Goal: Task Accomplishment & Management: Complete application form

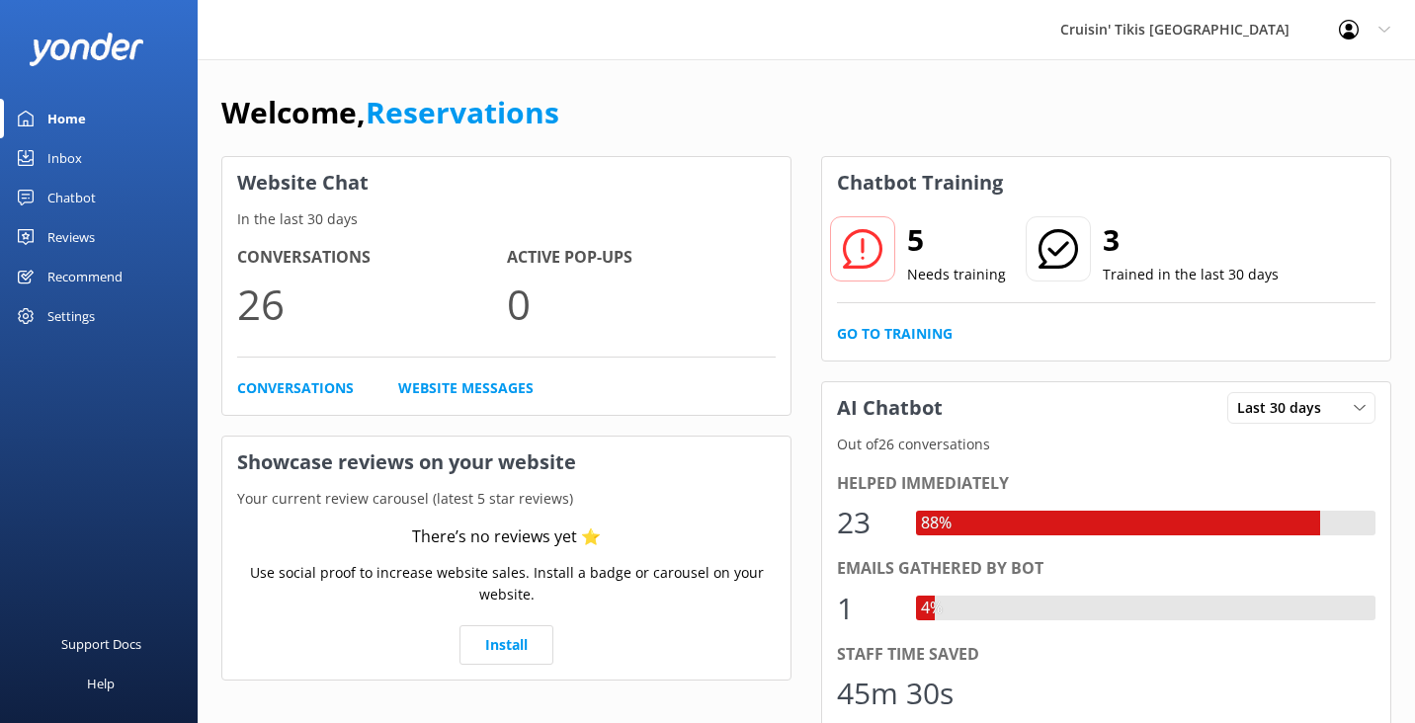
click at [73, 194] on div "Chatbot" at bounding box center [71, 198] width 48 height 40
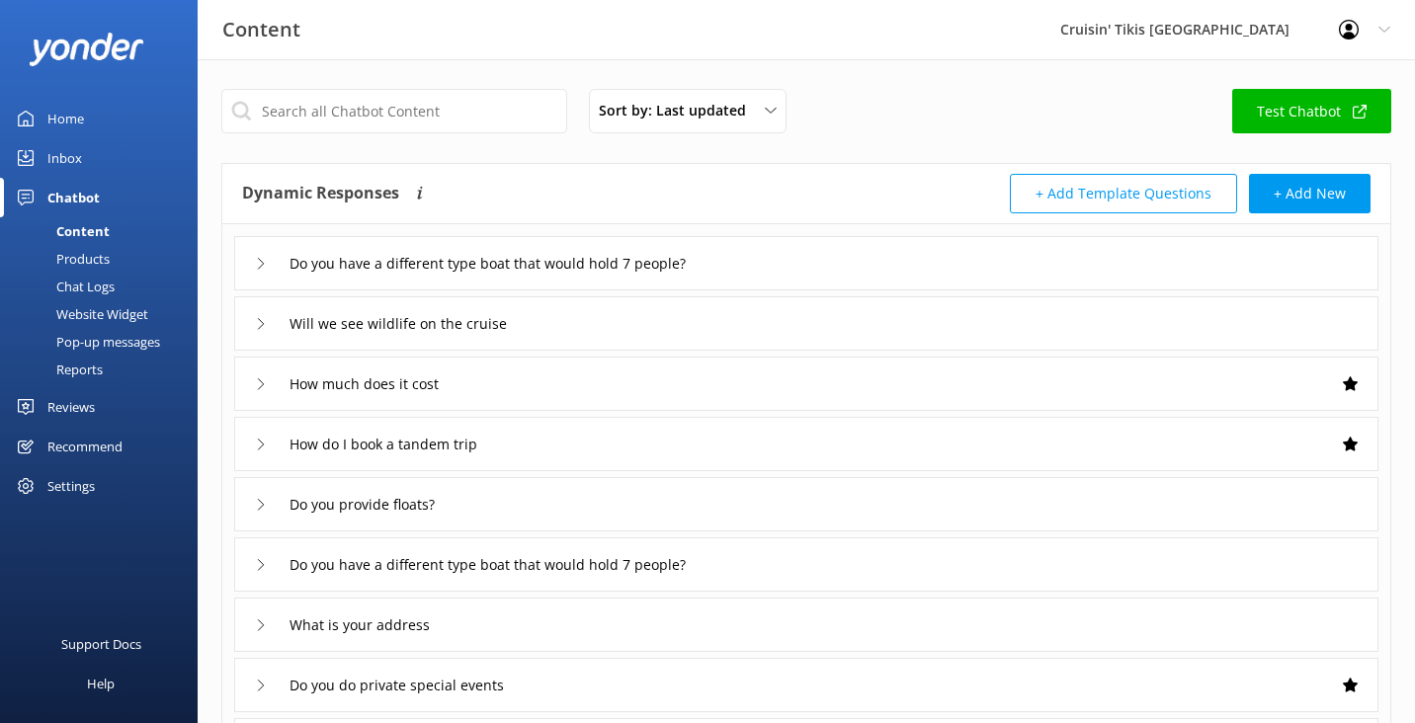
click at [103, 318] on div "Website Widget" at bounding box center [80, 314] width 136 height 28
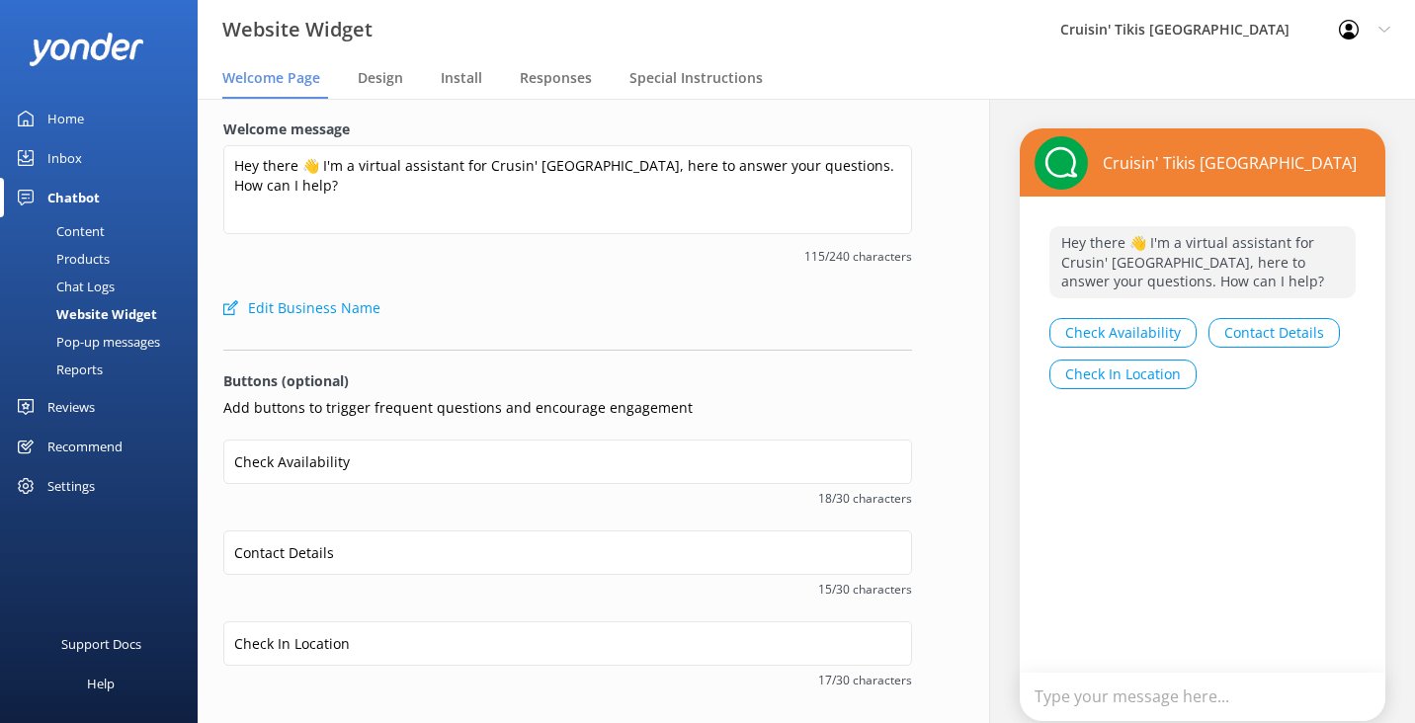
click at [107, 347] on div "Pop-up messages" at bounding box center [86, 342] width 148 height 28
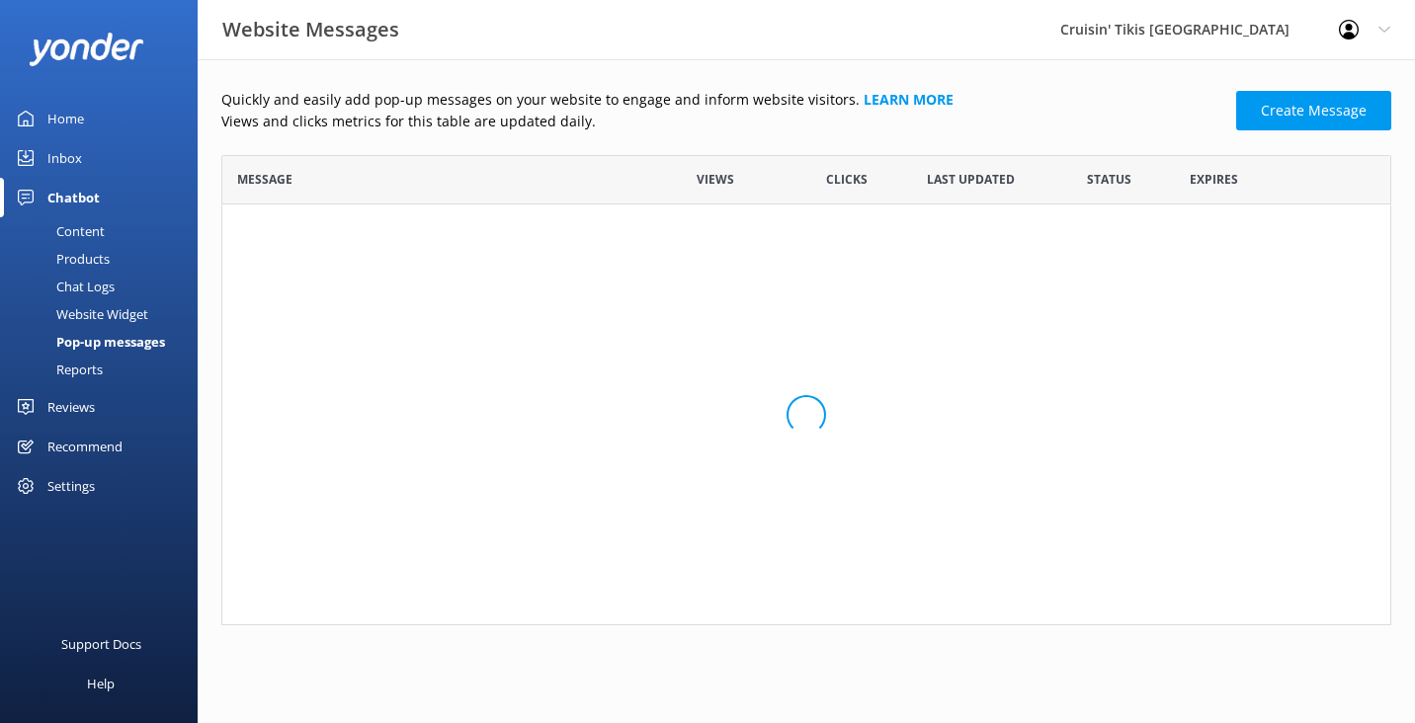
scroll to position [470, 1170]
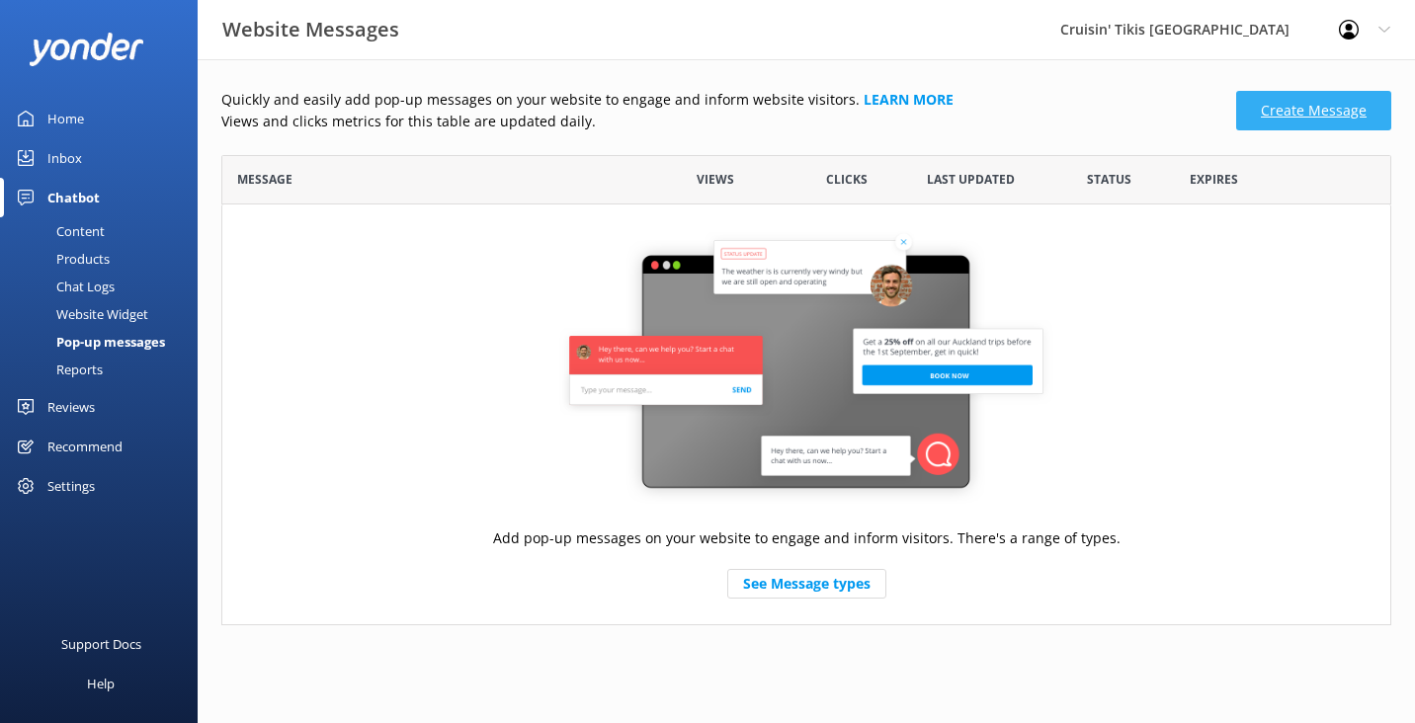
click at [1269, 107] on link "Create Message" at bounding box center [1313, 111] width 155 height 40
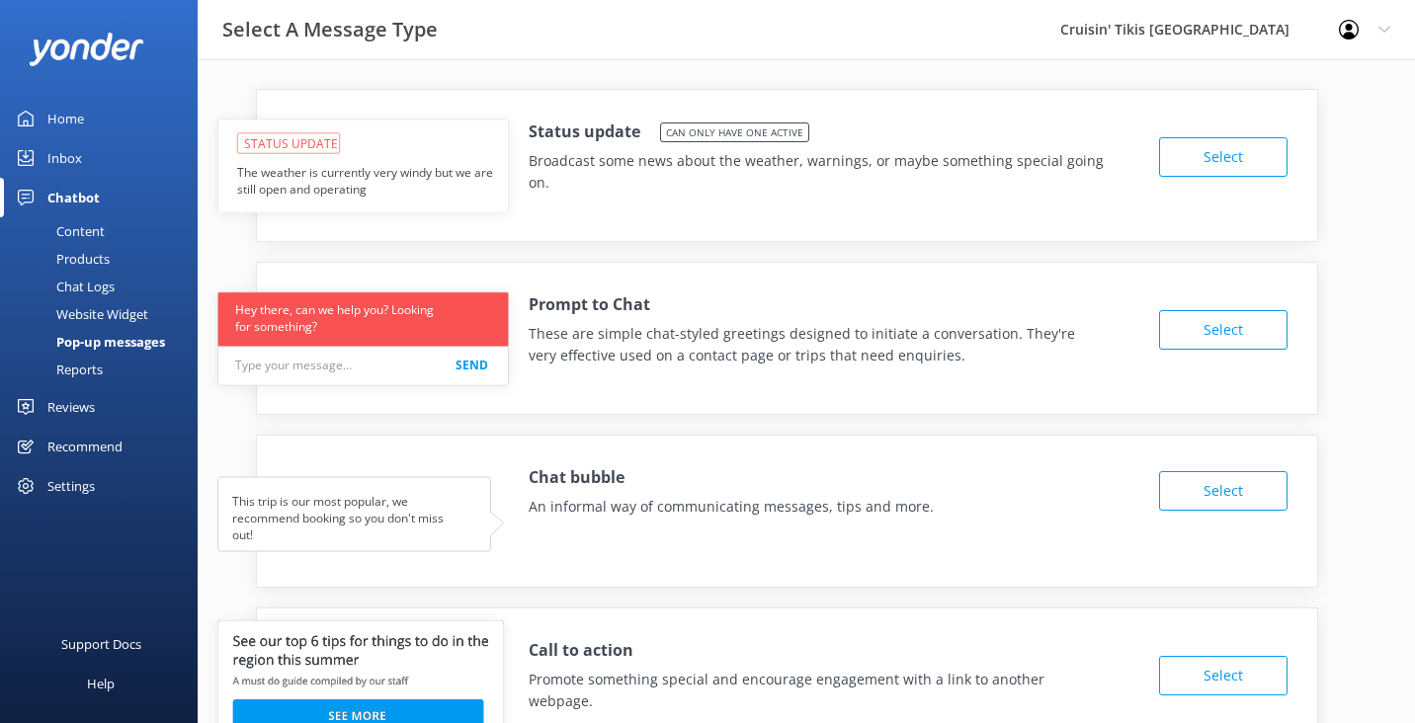
click at [1182, 165] on button "Select" at bounding box center [1223, 157] width 128 height 40
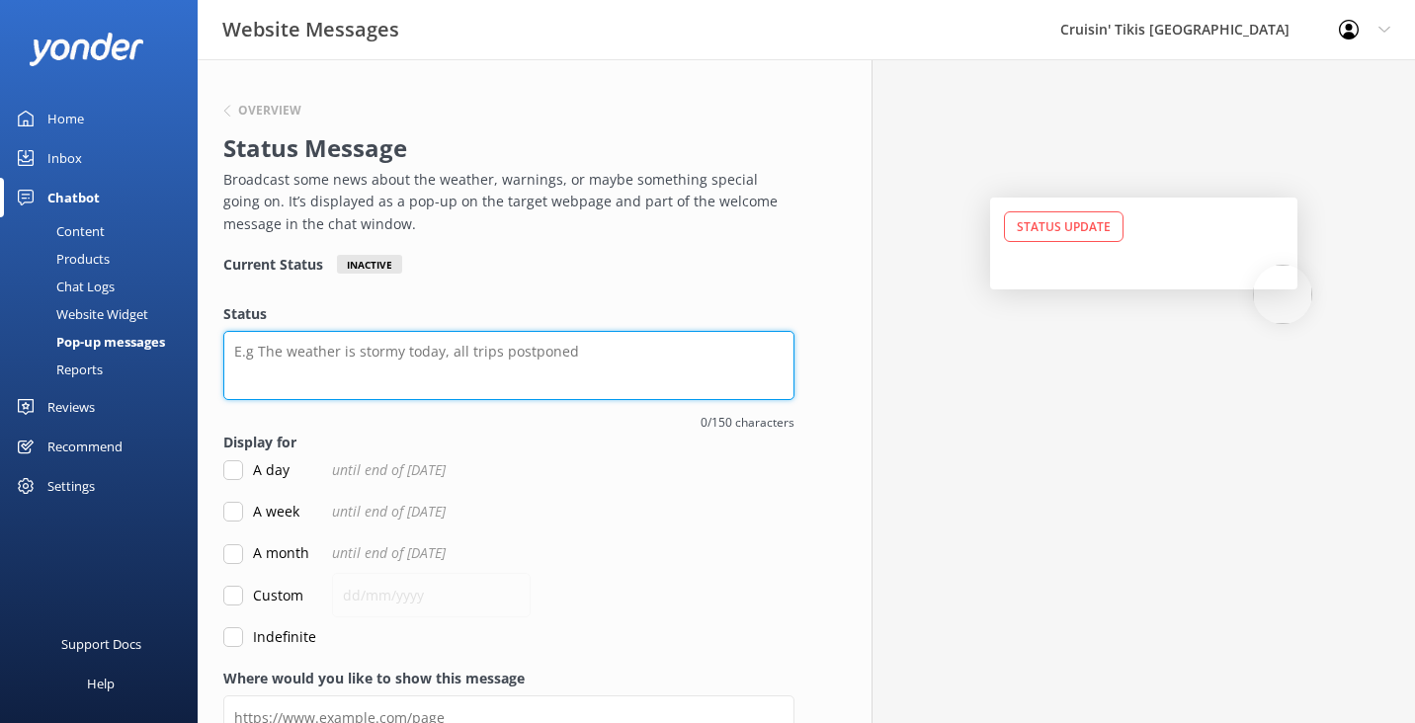
click at [477, 361] on textarea "Status" at bounding box center [508, 365] width 571 height 69
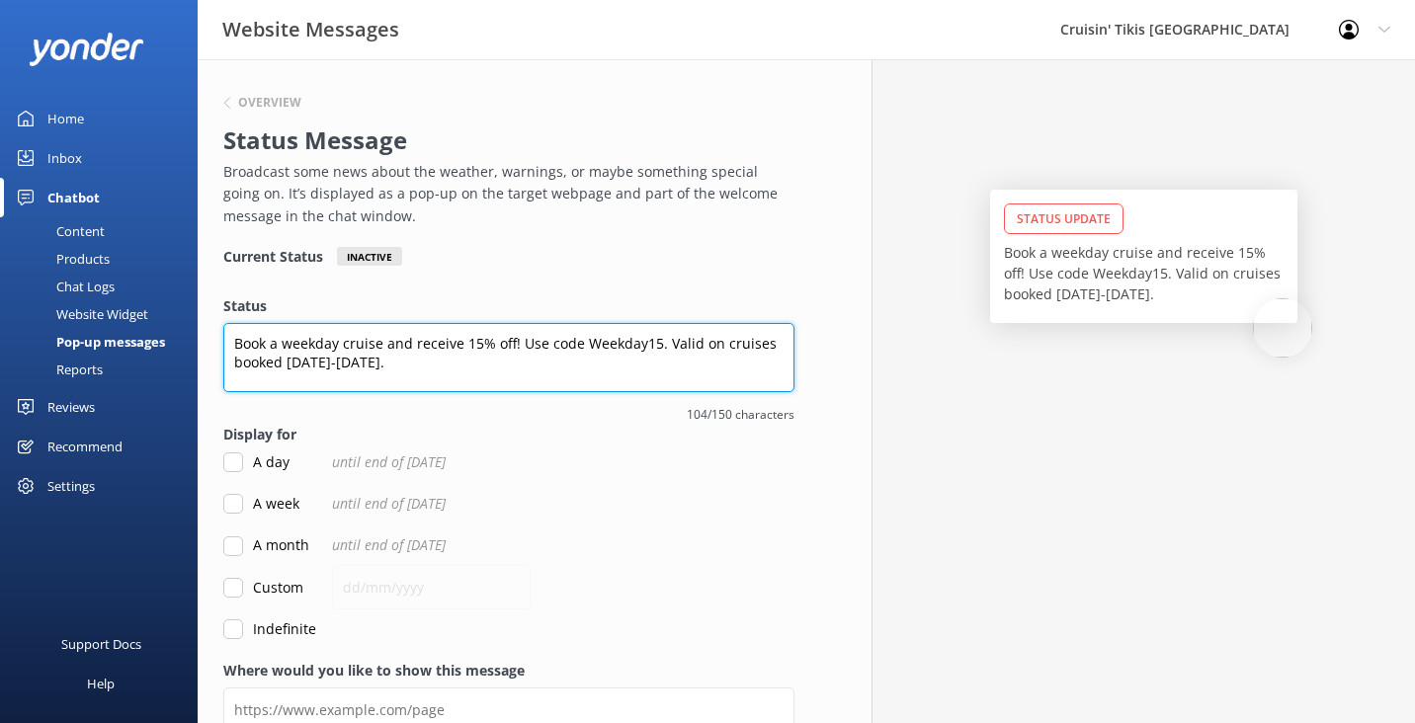
type textarea "Book a weekday cruise and receive 15% off! Use code Weekday15. Valid on cruises…"
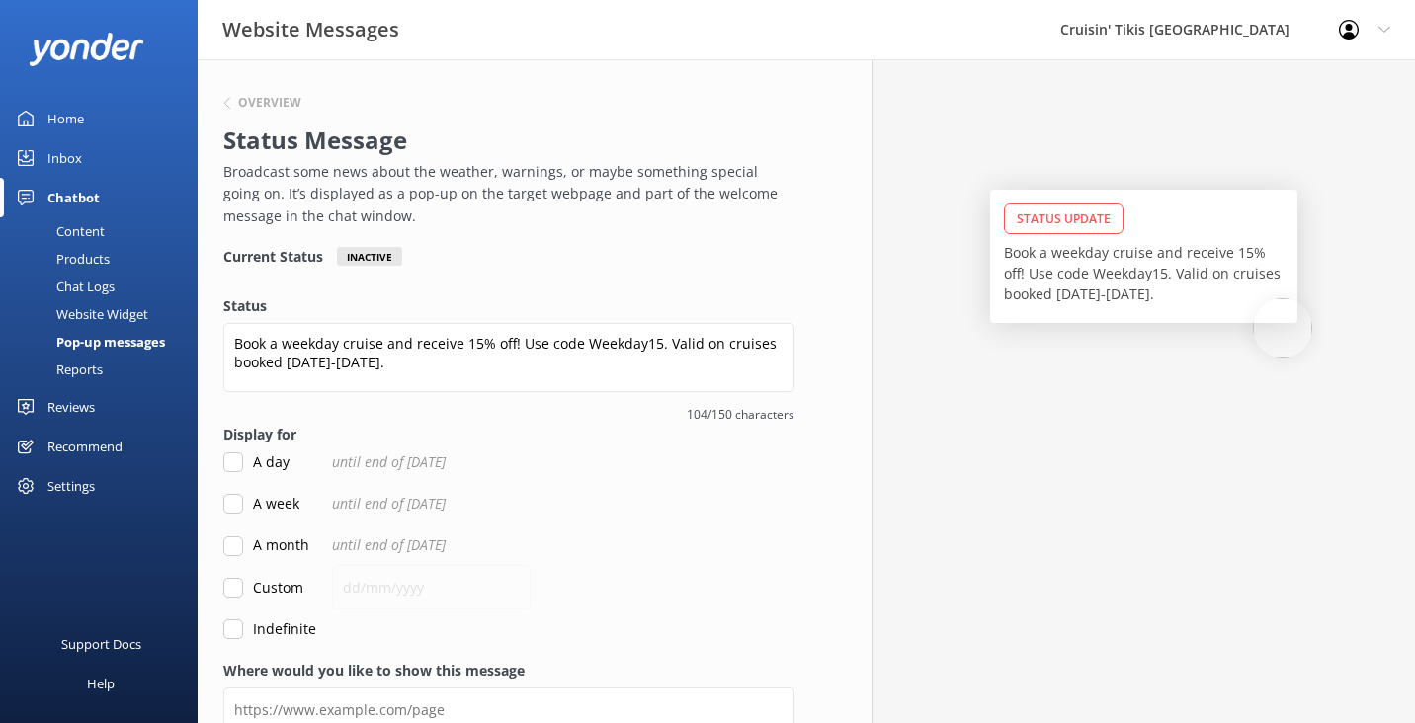
click at [604, 292] on div "Current Status Inactive Status Book a weekday cruise and receive 15% off! Use c…" at bounding box center [508, 443] width 571 height 393
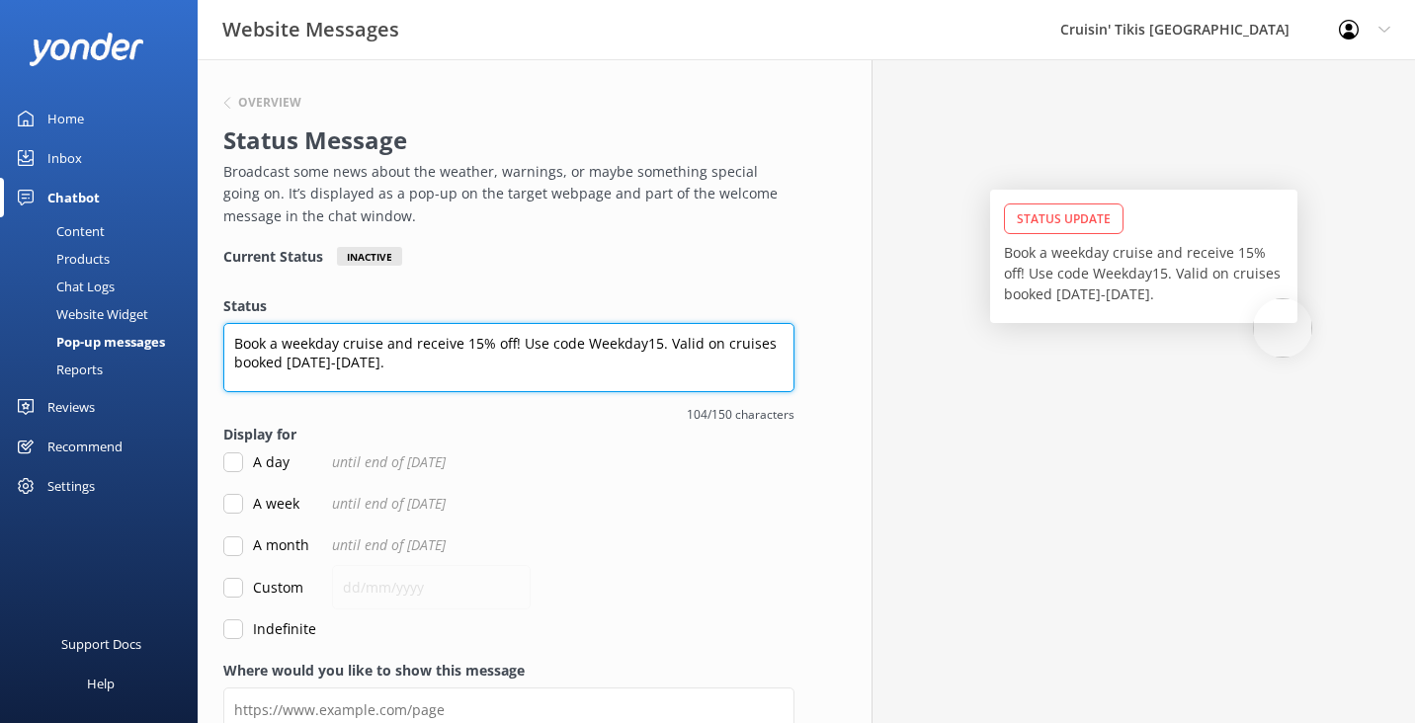
click at [571, 355] on textarea "Book a weekday cruise and receive 15% off! Use code Weekday15. Valid on cruises…" at bounding box center [508, 357] width 571 height 69
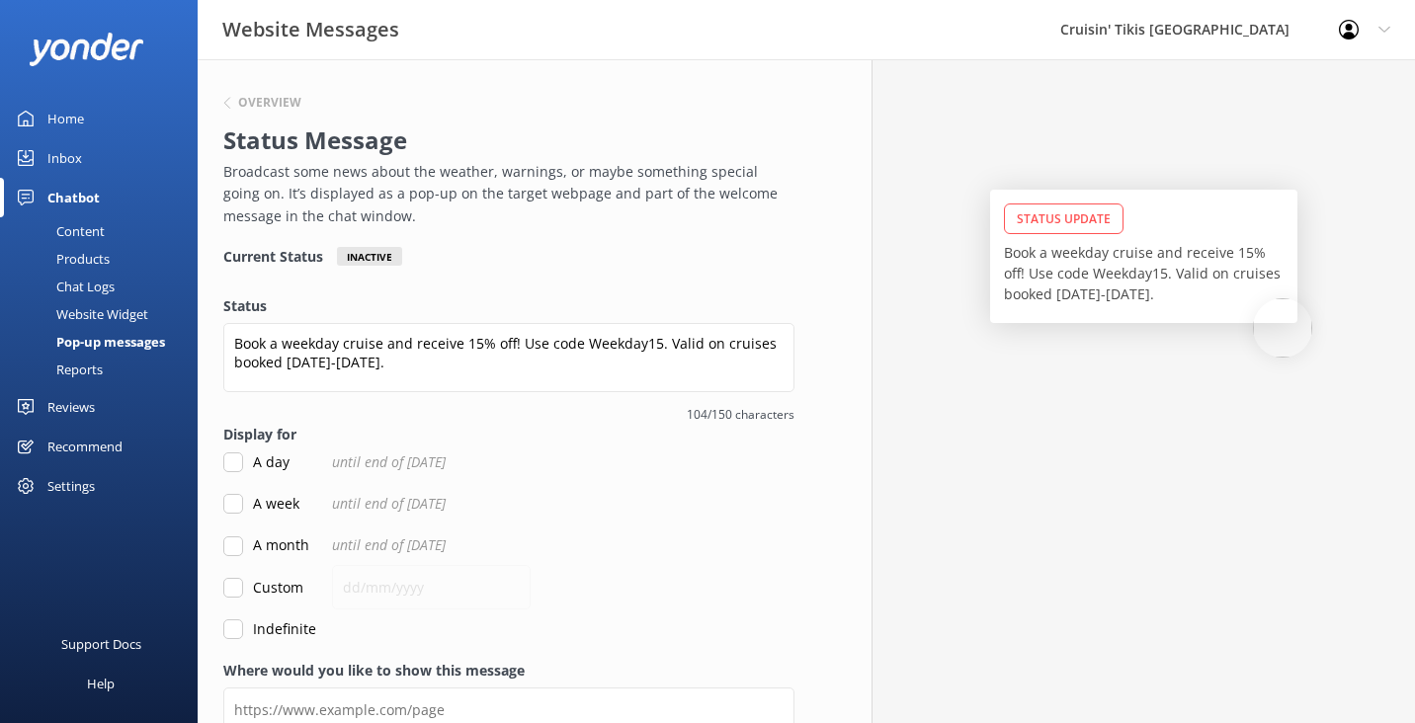
click at [233, 455] on input "A day" at bounding box center [233, 462] width 20 height 20
checkbox input "false"
click at [229, 588] on input "Custom" at bounding box center [233, 588] width 20 height 20
checkbox input "true"
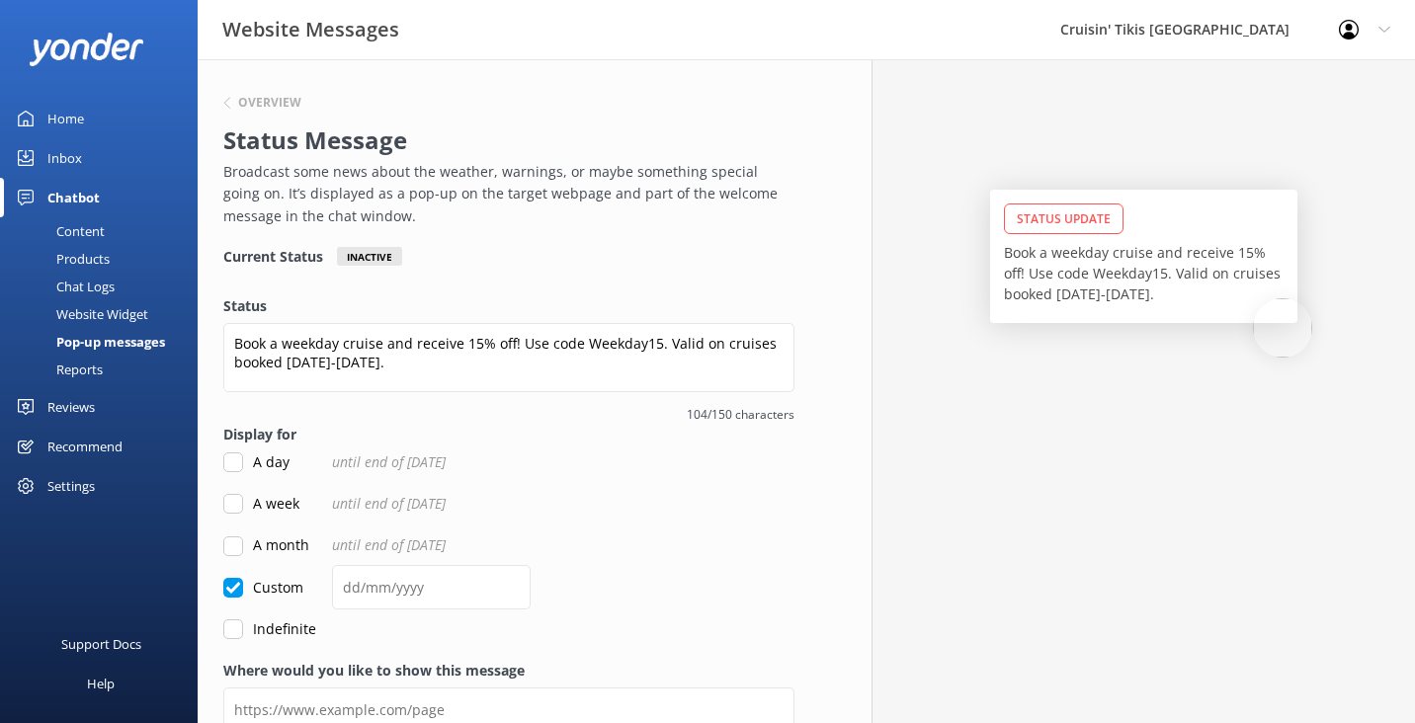
scroll to position [107, 0]
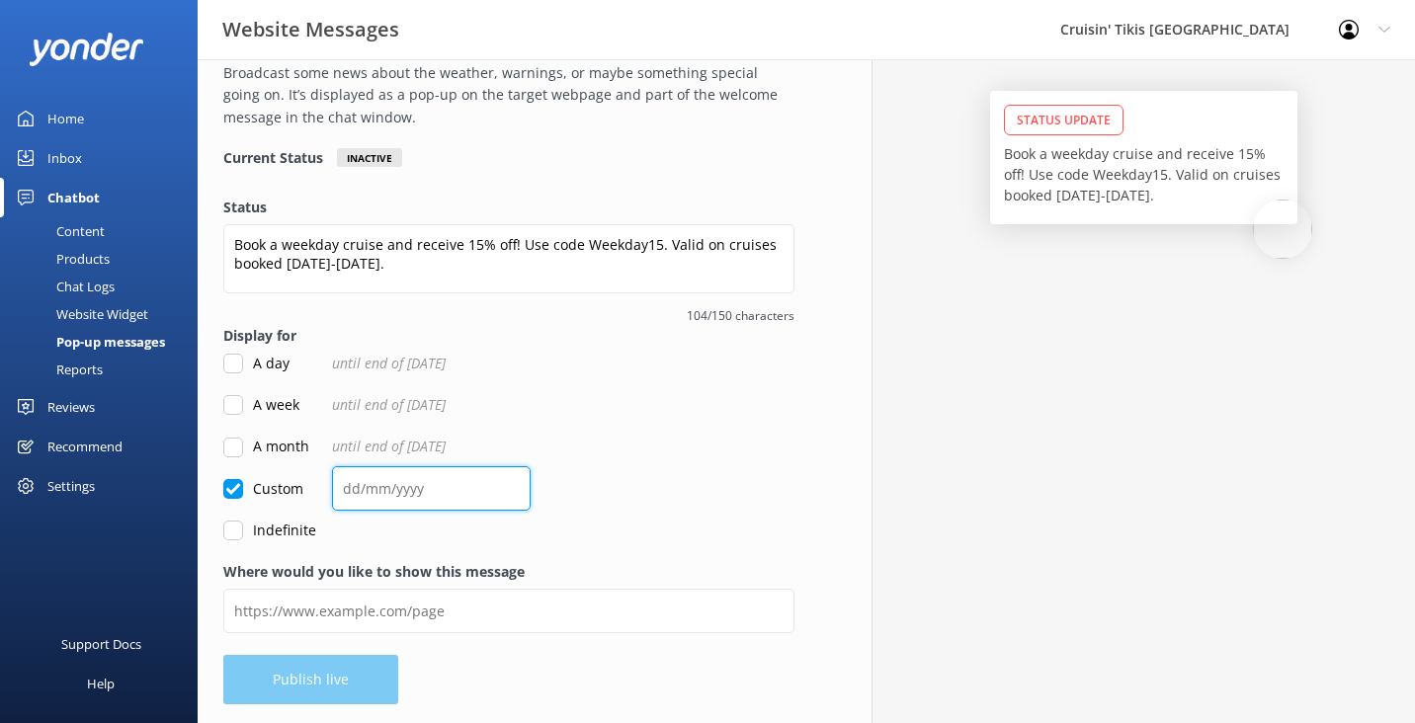
click at [397, 480] on input "text" at bounding box center [431, 488] width 199 height 44
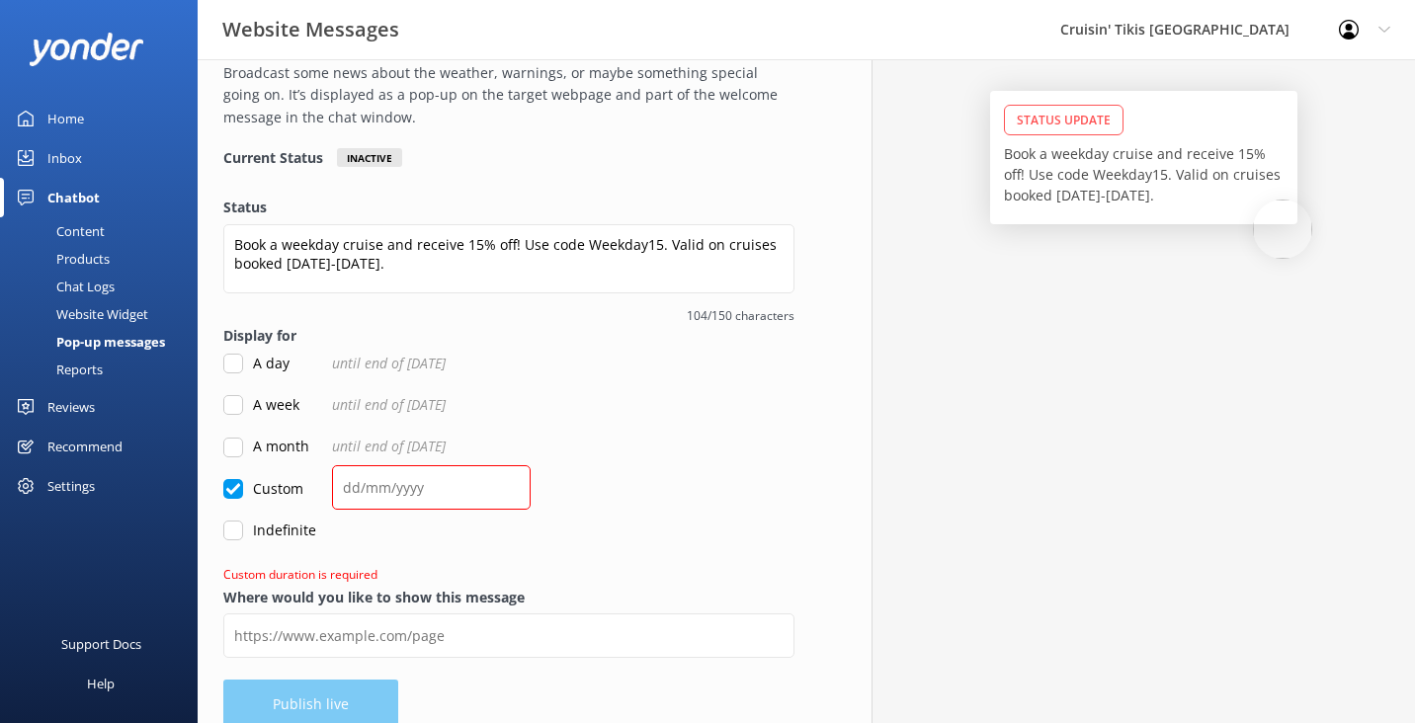
click at [241, 530] on input "Indefinite" at bounding box center [233, 531] width 20 height 20
checkbox input "true"
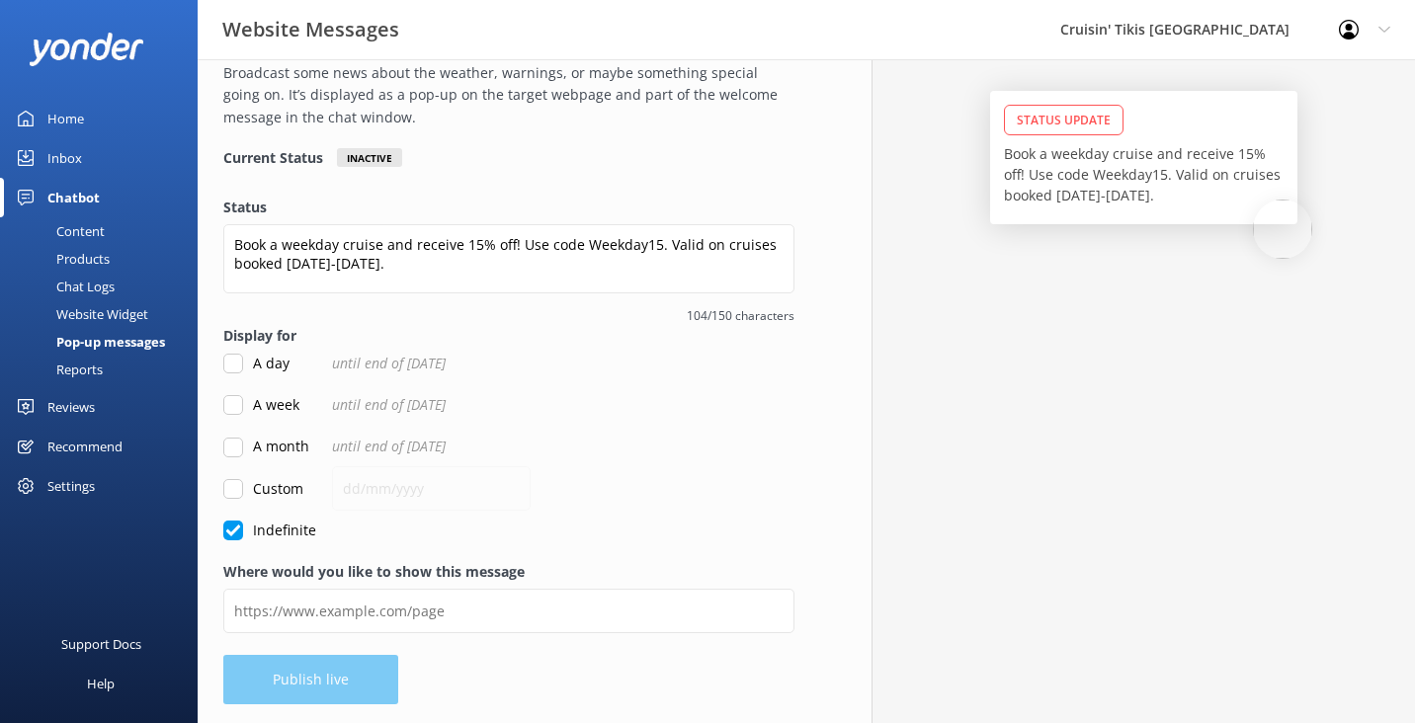
click at [231, 483] on input "Custom" at bounding box center [233, 489] width 20 height 20
checkbox input "true"
checkbox input "false"
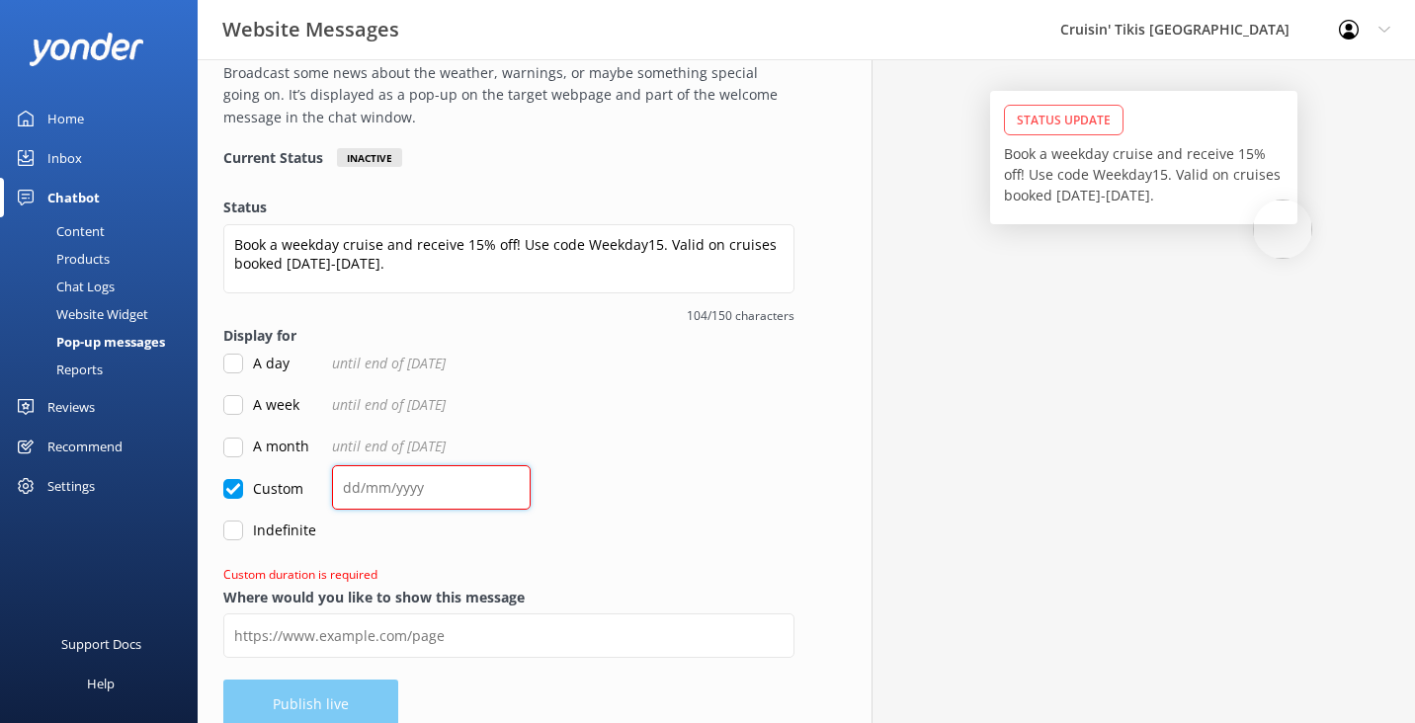
click at [385, 481] on input "text" at bounding box center [431, 487] width 199 height 44
type input "0"
type input "1"
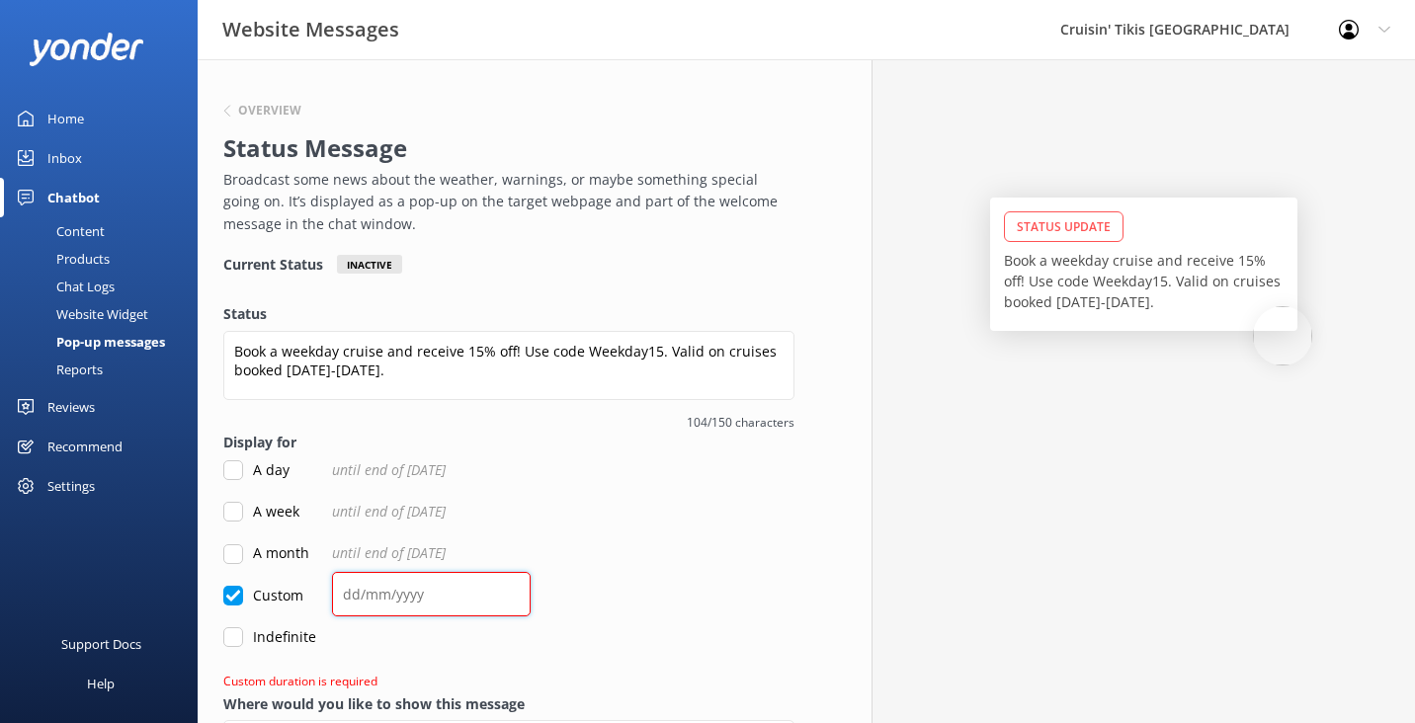
scroll to position [131, 0]
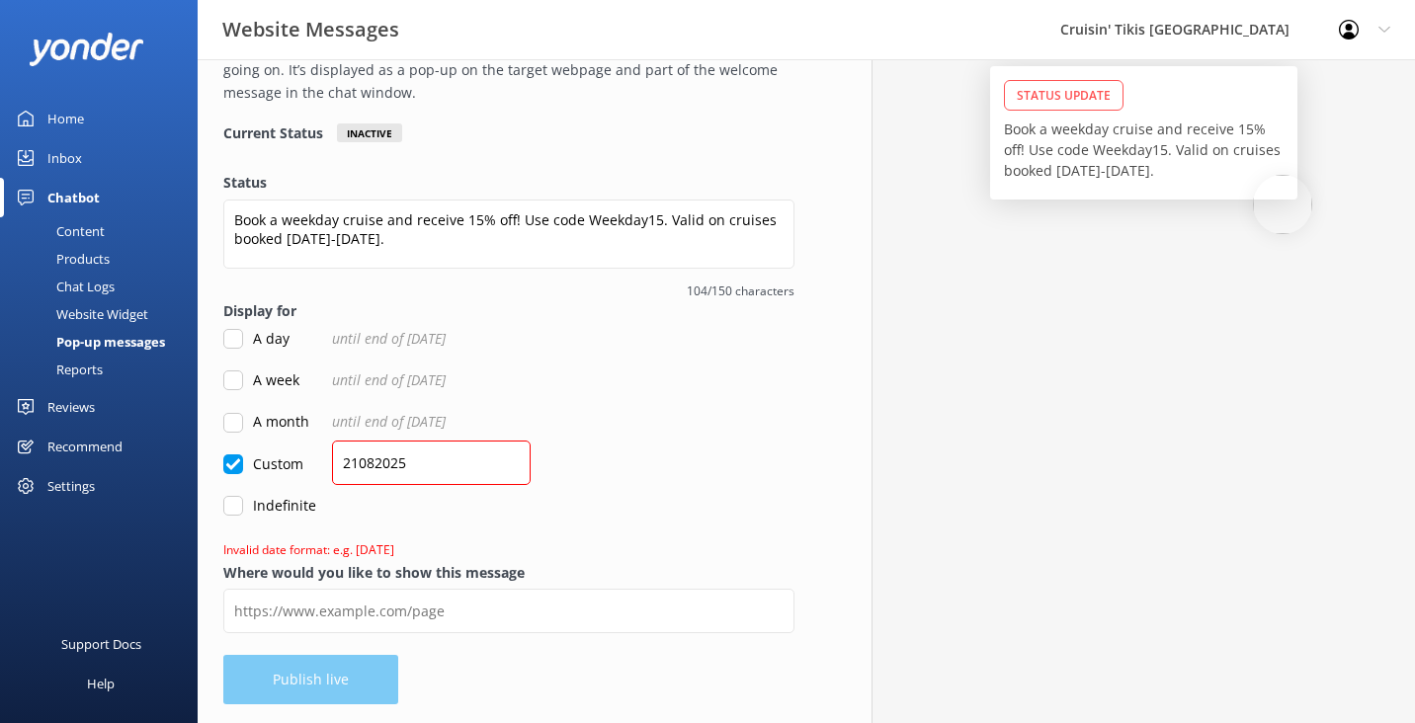
click at [748, 485] on form "Status Book a weekday cruise and receive 15% off! Use code Weekday15. Valid on …" at bounding box center [508, 367] width 571 height 390
drag, startPoint x: 468, startPoint y: 448, endPoint x: 395, endPoint y: 466, distance: 75.5
click at [394, 466] on input "21082025" at bounding box center [431, 463] width 199 height 44
click at [357, 460] on input "21082025" at bounding box center [431, 463] width 199 height 44
click at [375, 461] on input "21/082025" at bounding box center [431, 463] width 199 height 44
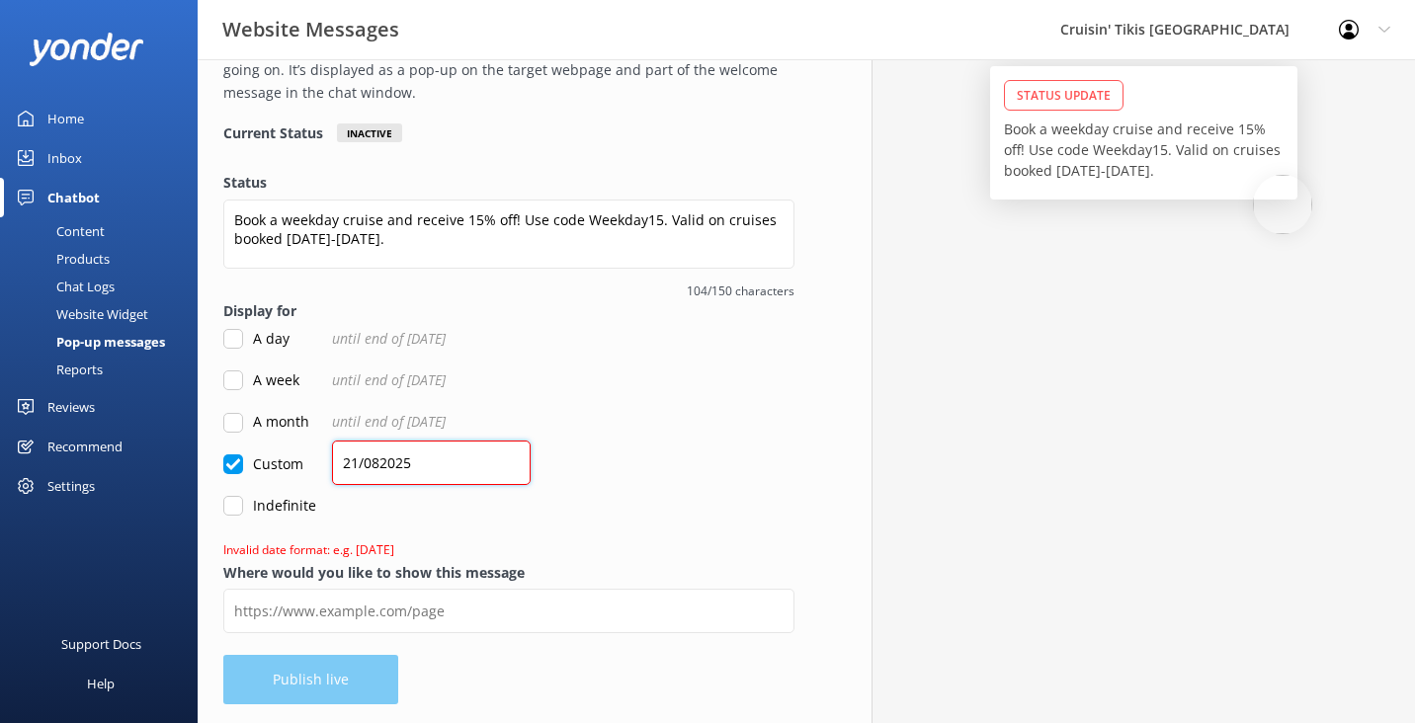
click at [378, 462] on input "21/082025" at bounding box center [431, 463] width 199 height 44
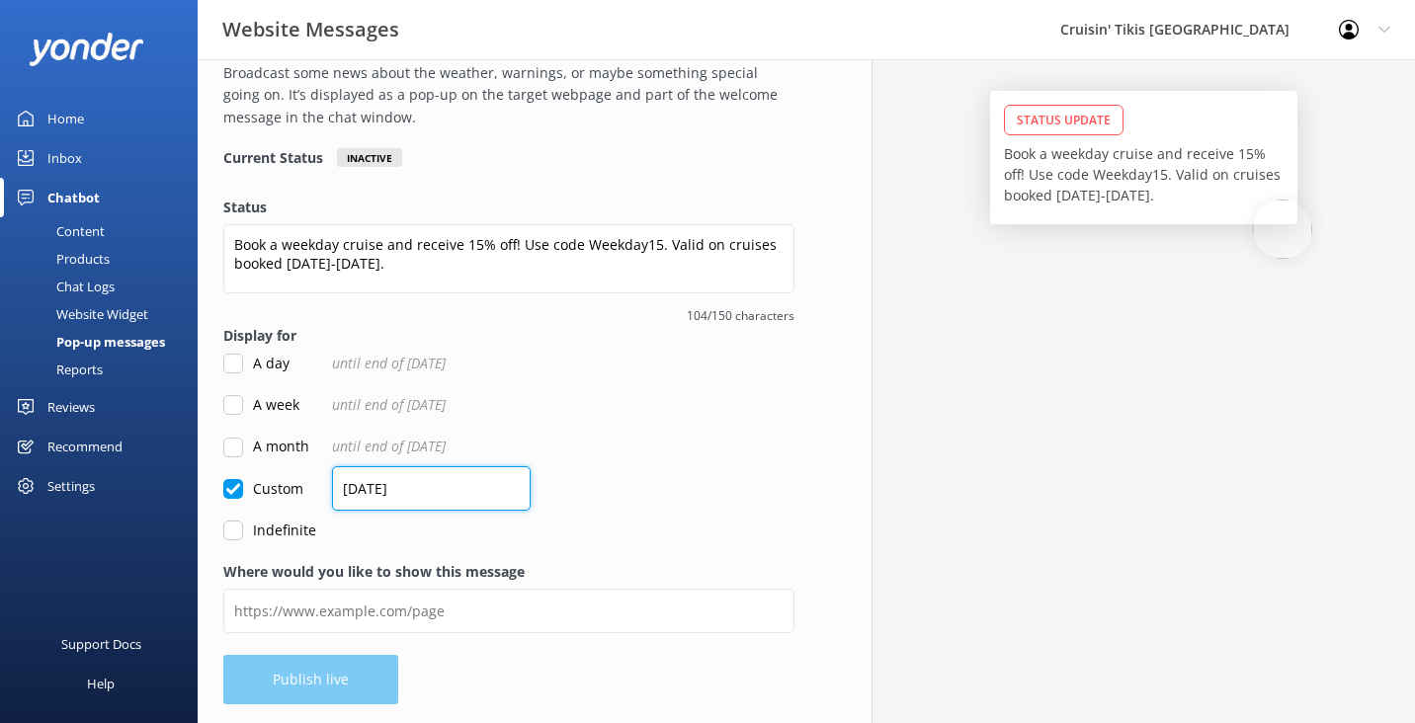
type input "[DATE]"
click at [537, 481] on div "Custom [DATE]" at bounding box center [508, 489] width 571 height 22
click at [453, 500] on input "[DATE]" at bounding box center [431, 488] width 199 height 44
click at [412, 490] on input "[DATE]" at bounding box center [431, 488] width 199 height 44
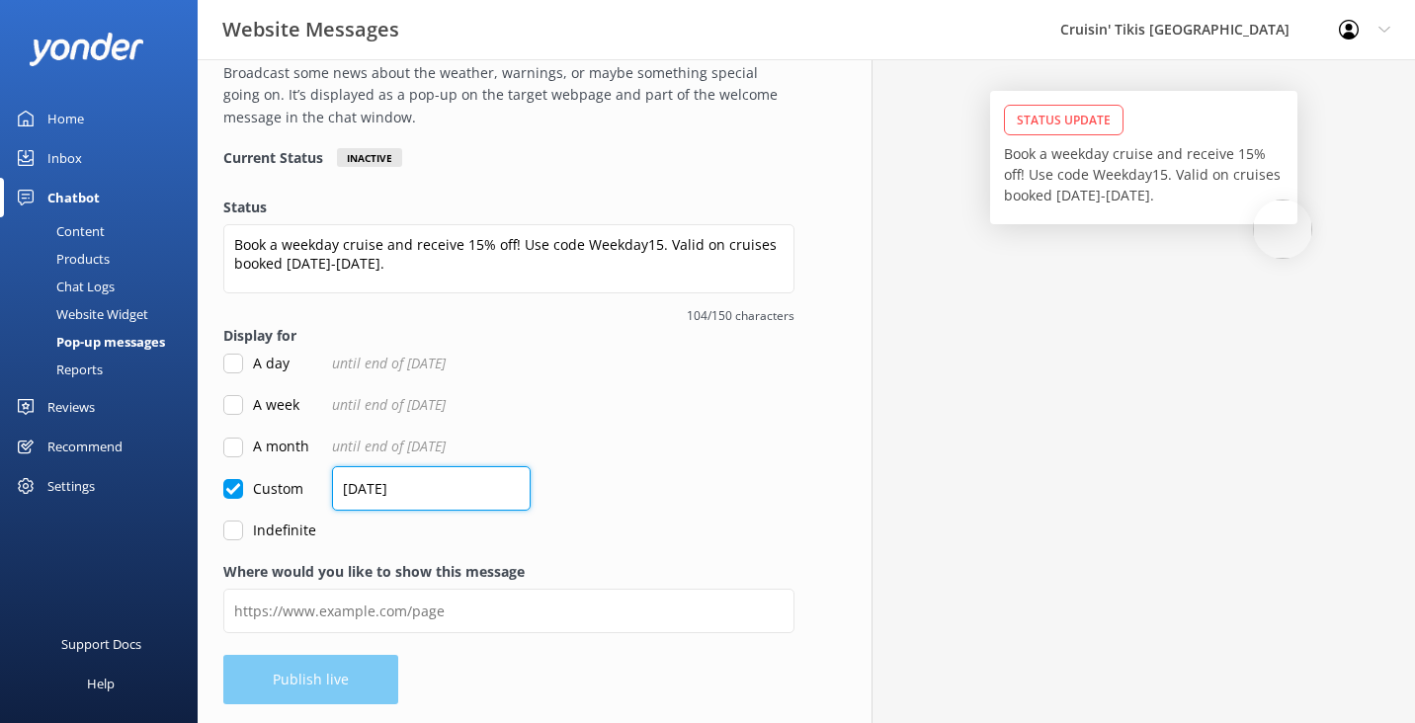
click at [412, 490] on input "[DATE]" at bounding box center [431, 488] width 199 height 44
drag, startPoint x: 420, startPoint y: 487, endPoint x: 328, endPoint y: 474, distance: 92.8
click at [328, 474] on form "Status Book a weekday cruise and receive 15% off! Use code Weekday15. Valid on …" at bounding box center [508, 369] width 571 height 345
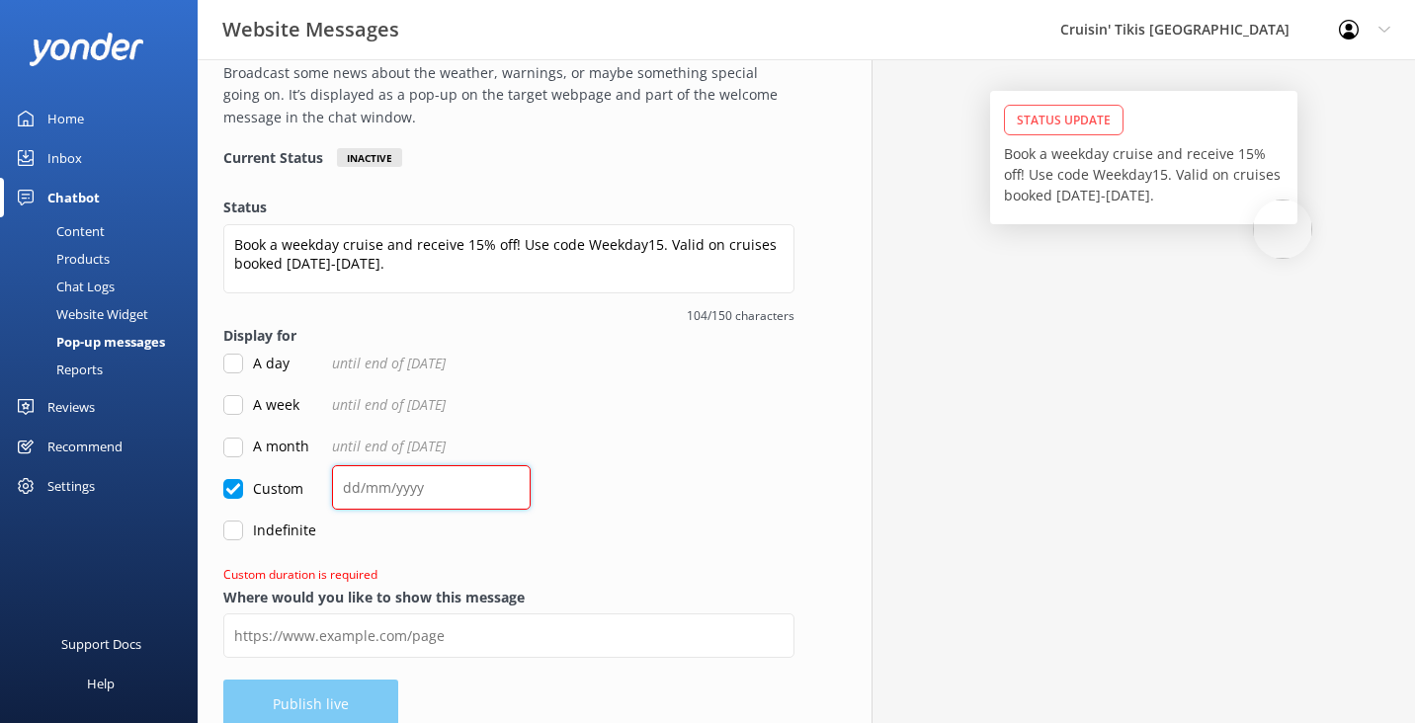
scroll to position [131, 0]
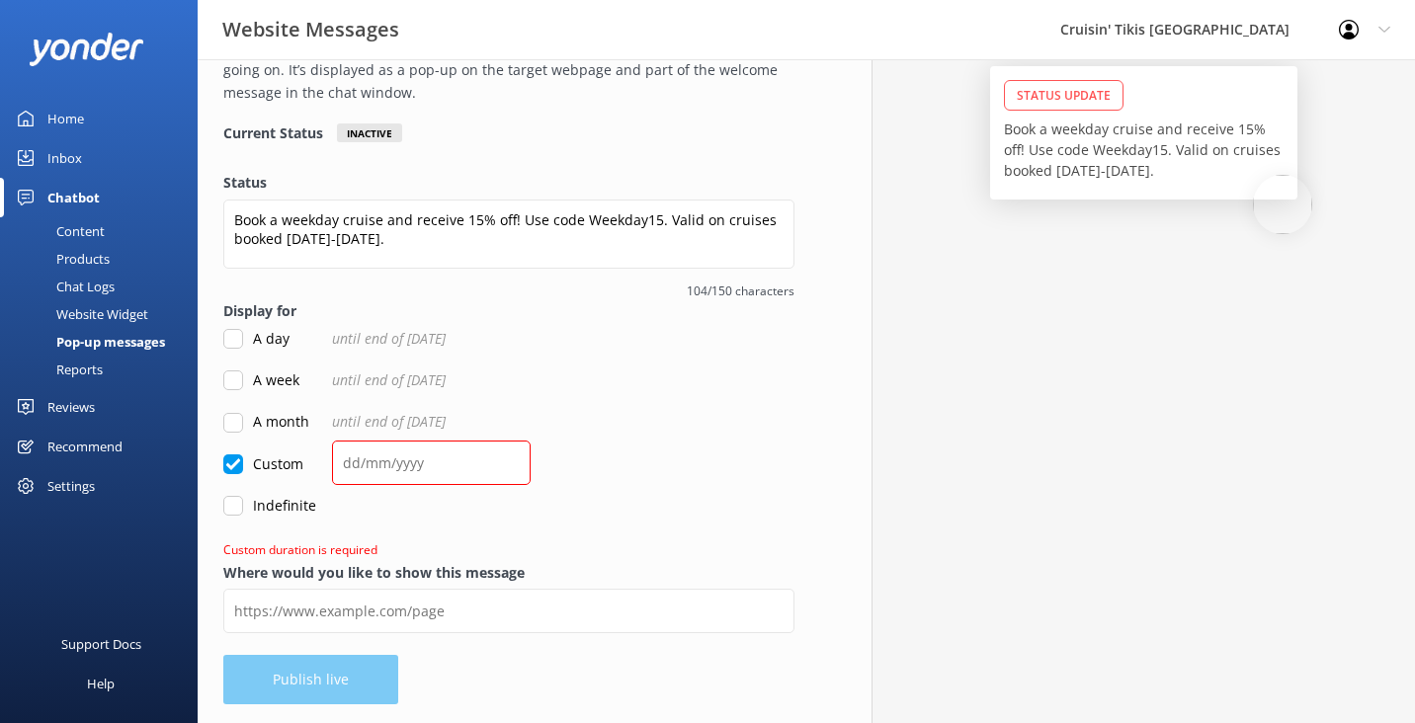
click at [232, 336] on input "A day" at bounding box center [233, 339] width 20 height 20
checkbox input "true"
checkbox input "false"
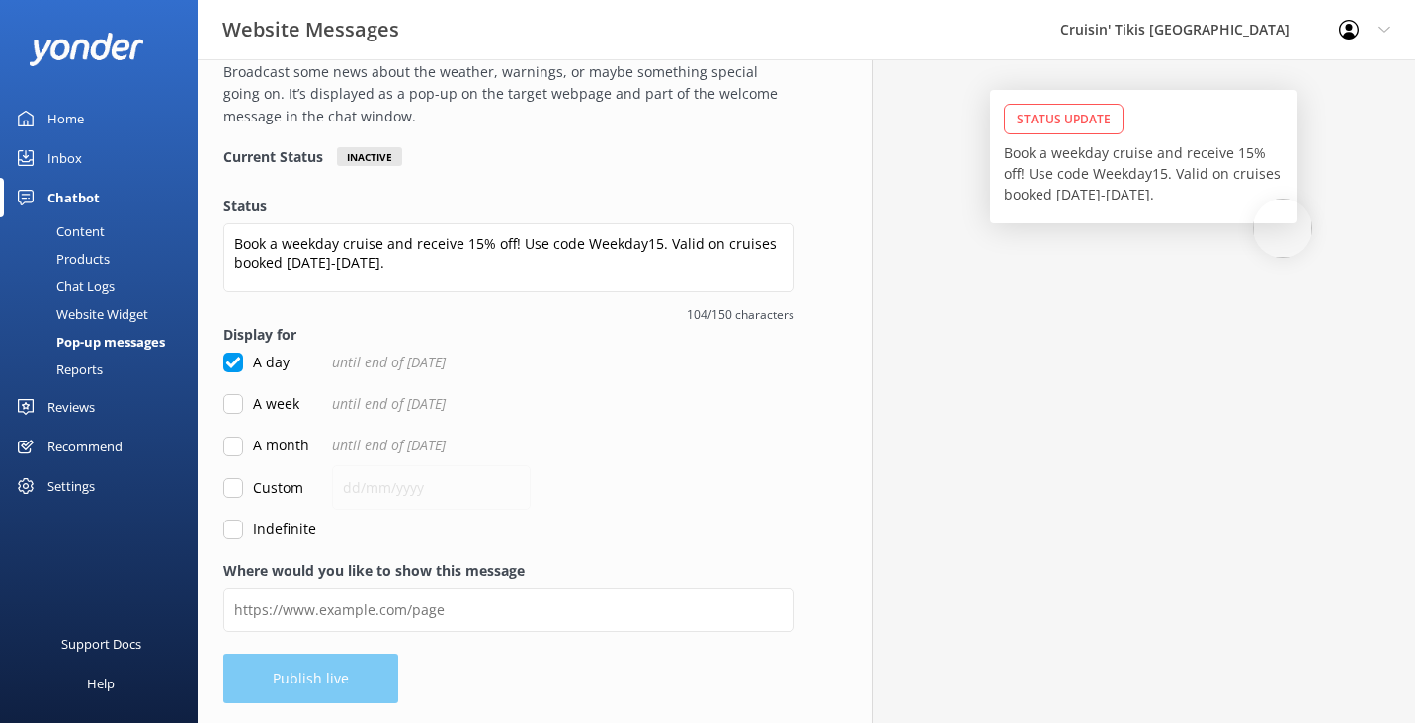
scroll to position [107, 0]
click at [234, 400] on input "A week" at bounding box center [233, 405] width 20 height 20
checkbox input "true"
checkbox input "false"
click at [237, 528] on input "Indefinite" at bounding box center [233, 531] width 20 height 20
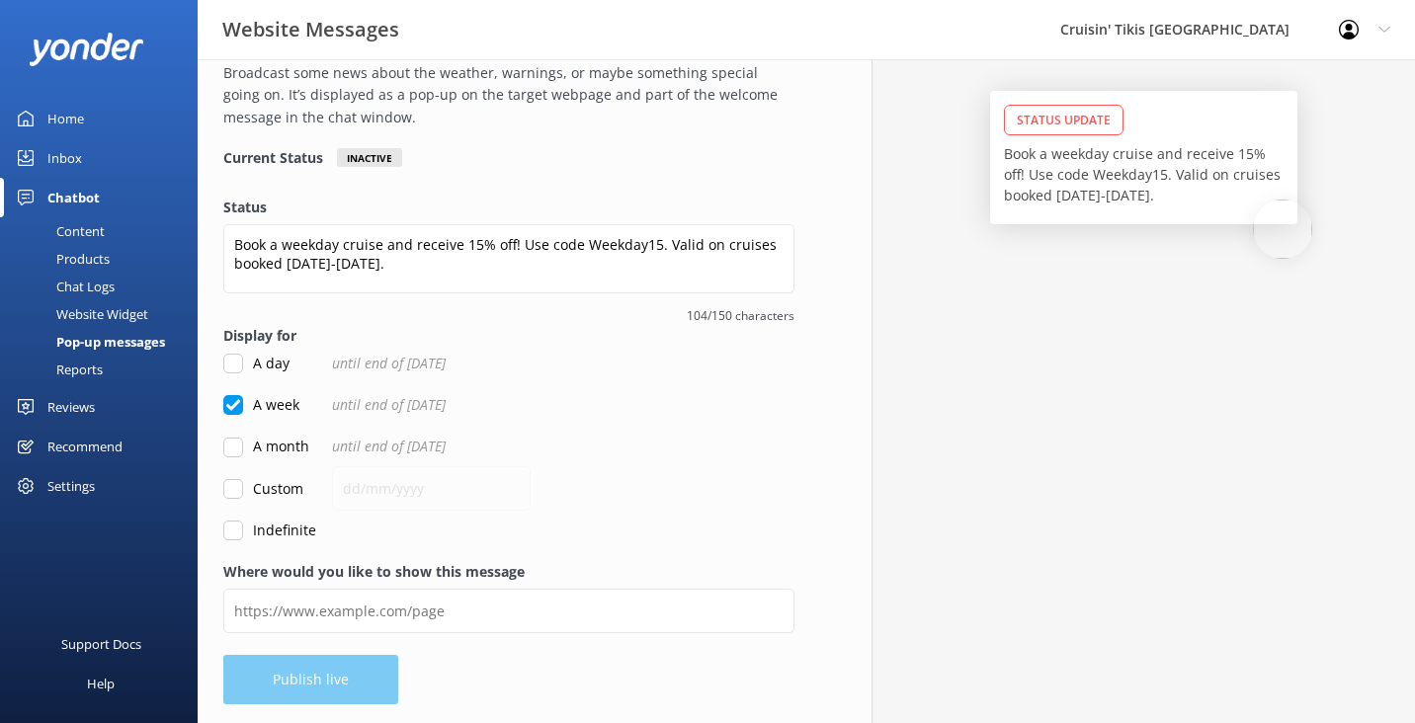
checkbox input "true"
checkbox input "false"
click at [140, 319] on div "Website Widget" at bounding box center [80, 314] width 136 height 28
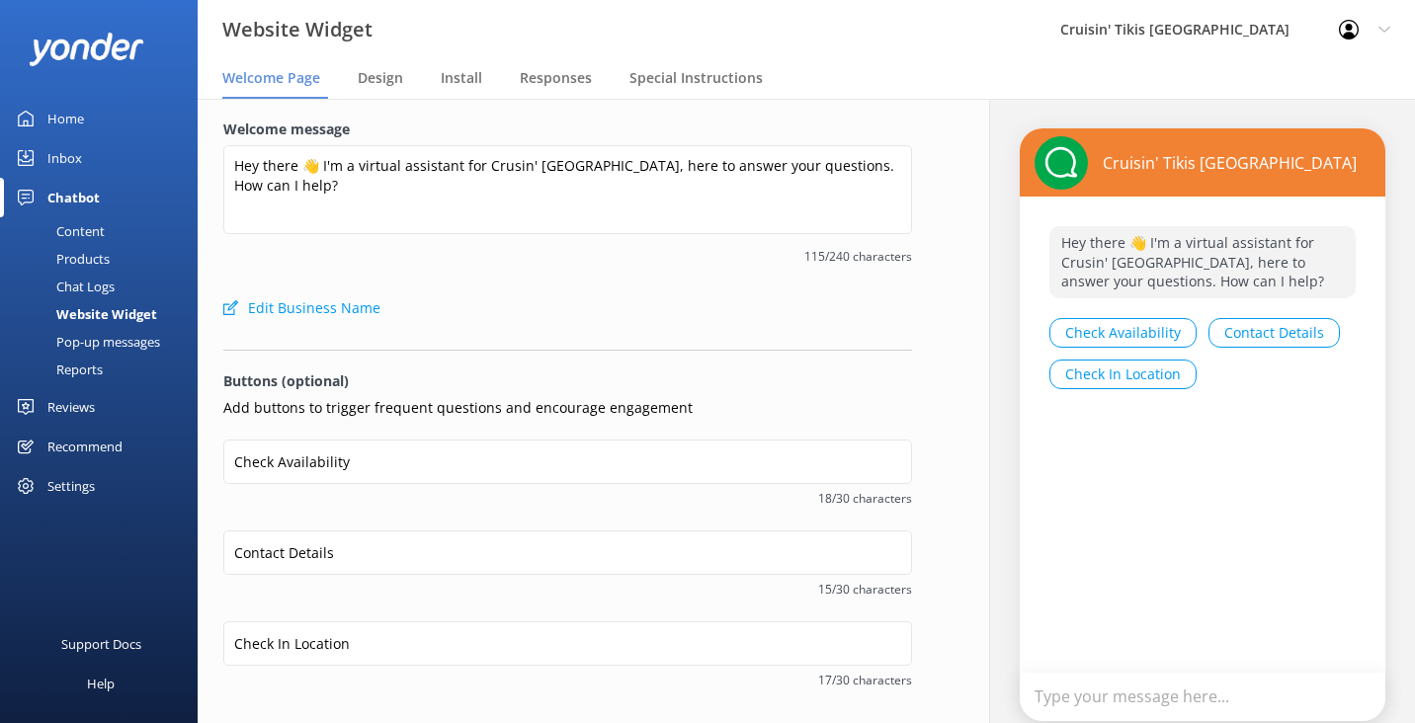
click at [137, 337] on div "Pop-up messages" at bounding box center [86, 342] width 148 height 28
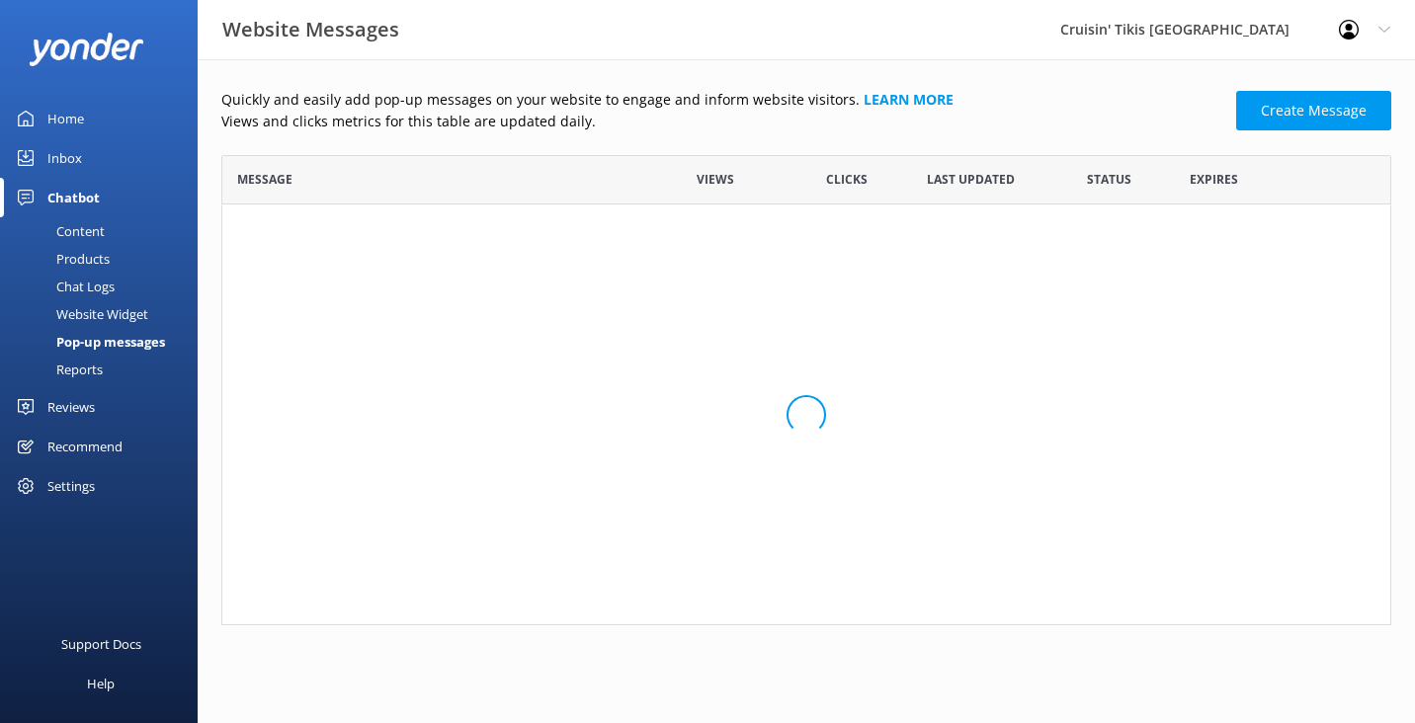
scroll to position [470, 1170]
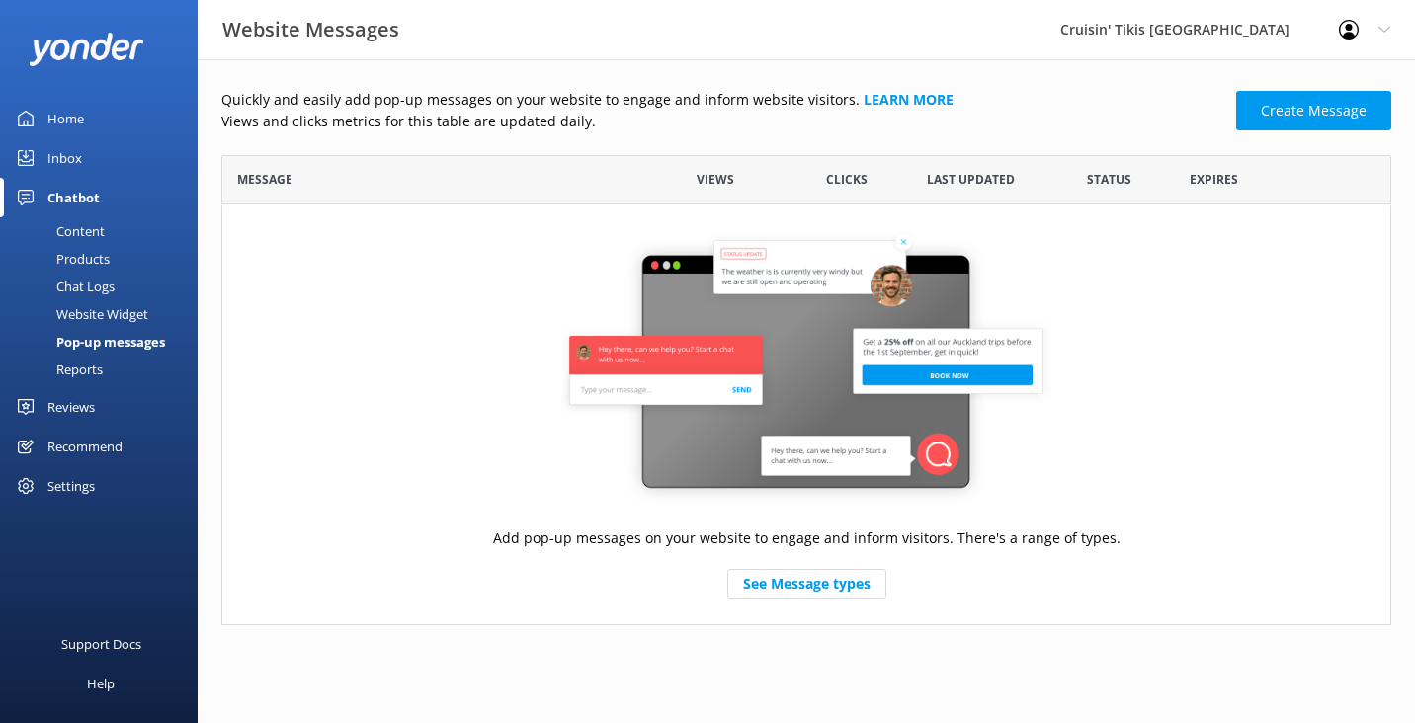
click at [106, 366] on link "Reports" at bounding box center [105, 370] width 186 height 28
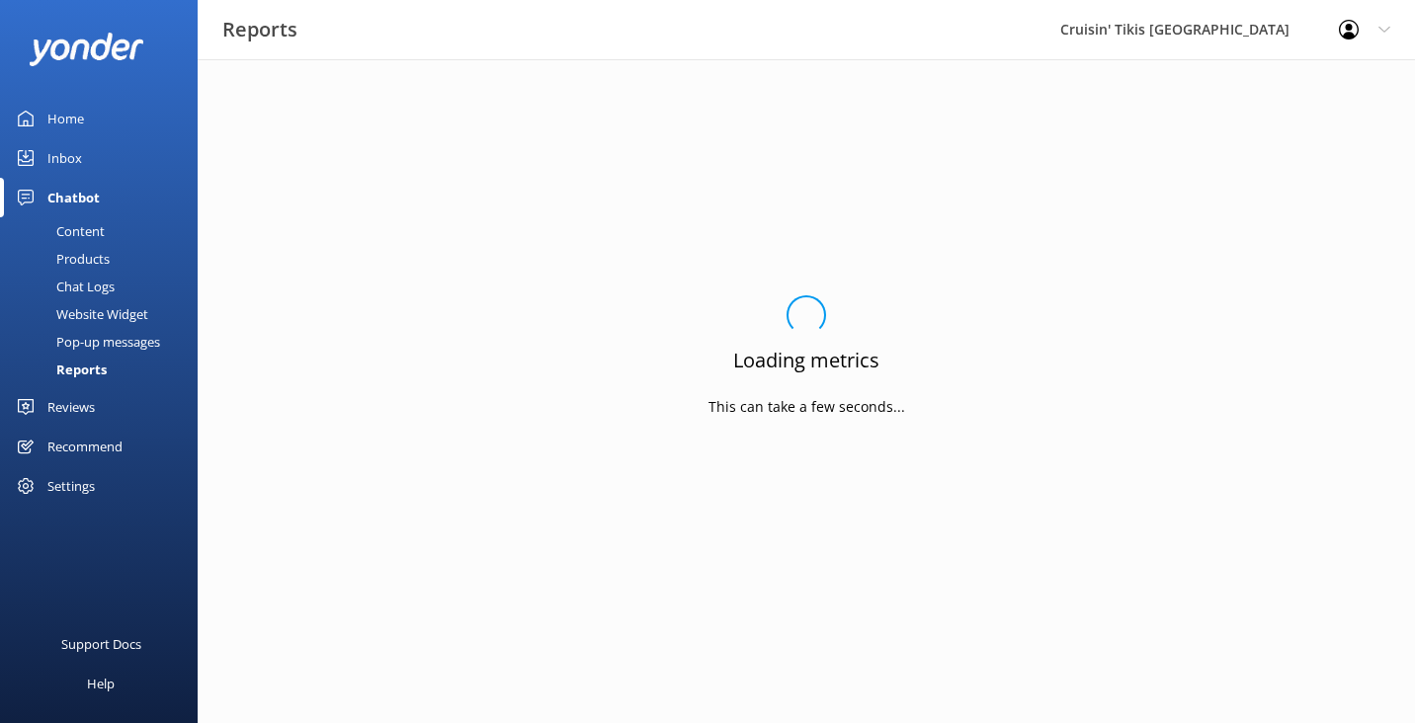
click at [113, 334] on div "Pop-up messages" at bounding box center [86, 342] width 148 height 28
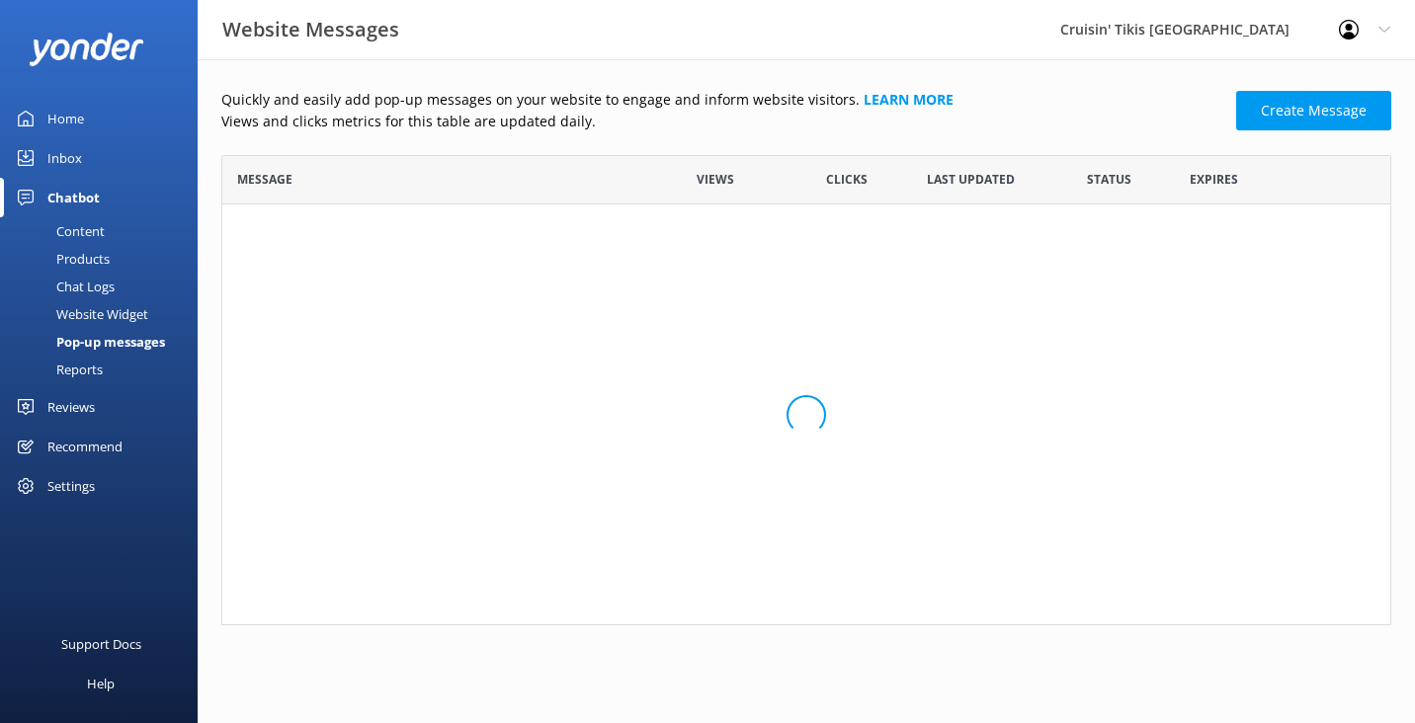
scroll to position [470, 1170]
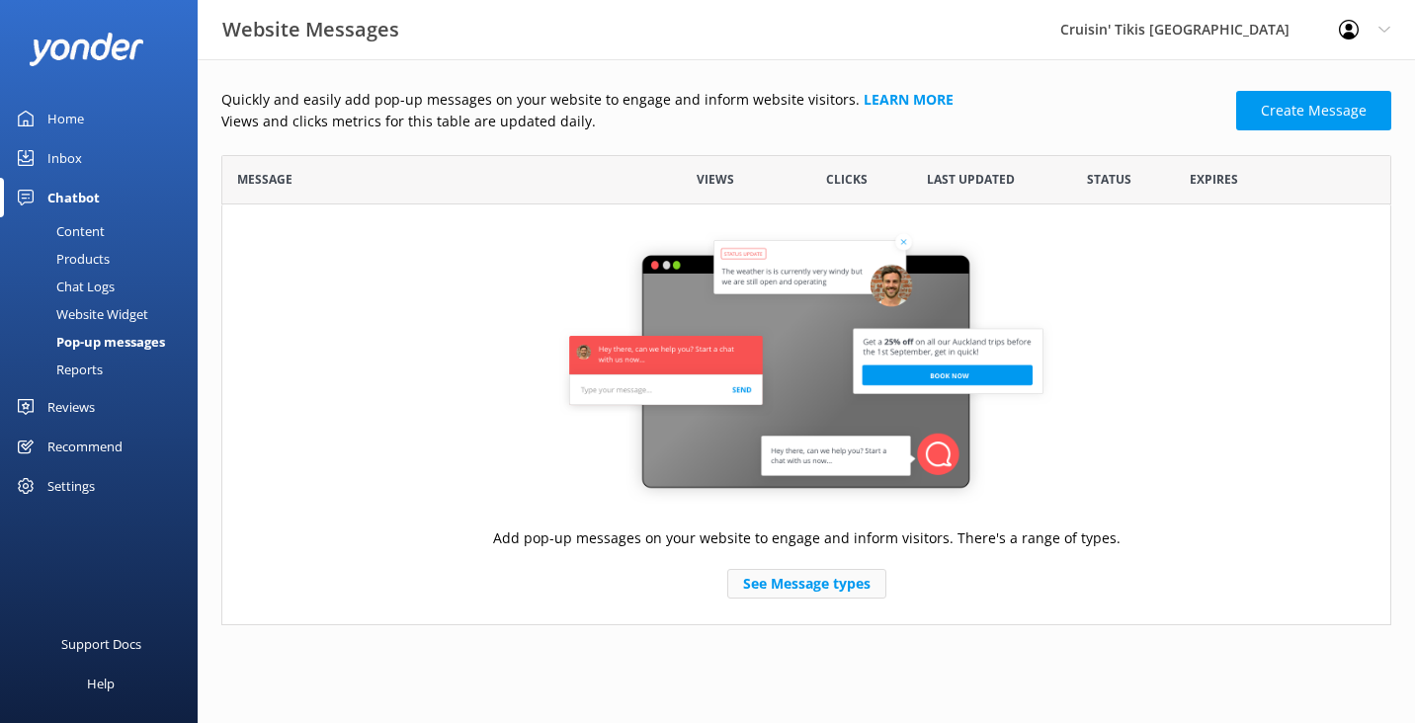
click at [844, 584] on link "See Message types" at bounding box center [806, 584] width 159 height 30
